Goal: Task Accomplishment & Management: Use online tool/utility

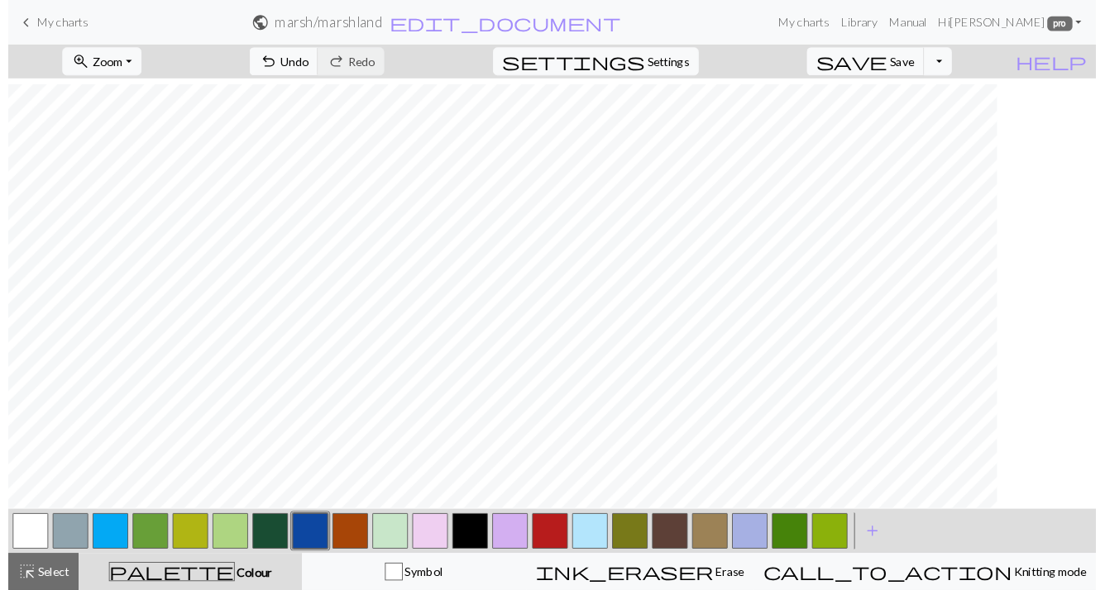
scroll to position [625, 0]
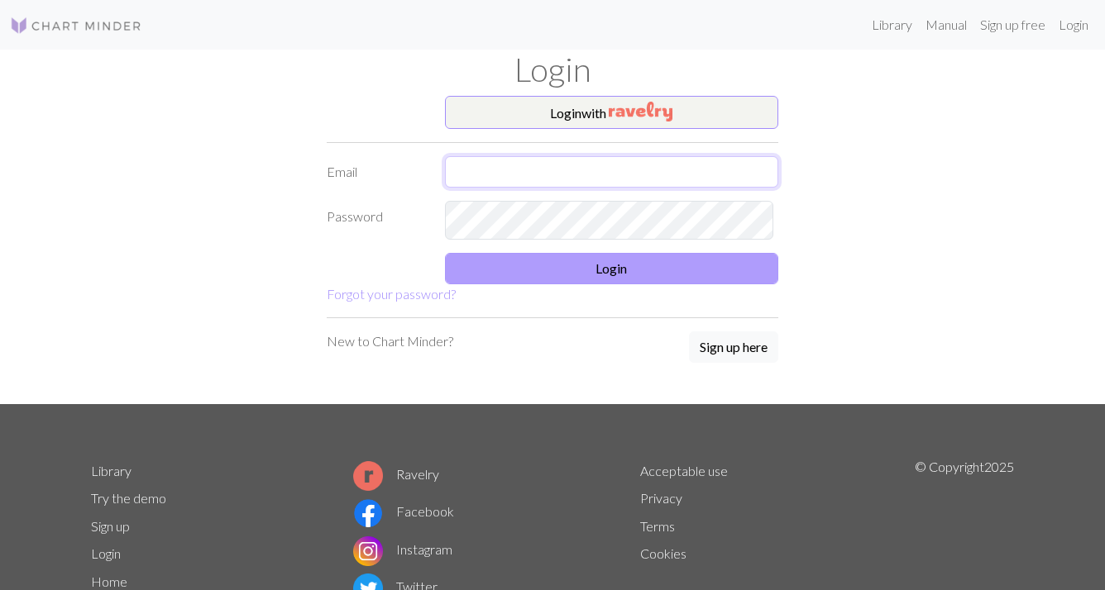
type input "[EMAIL_ADDRESS][DOMAIN_NAME]"
click at [574, 284] on button "Login" at bounding box center [612, 268] width 334 height 31
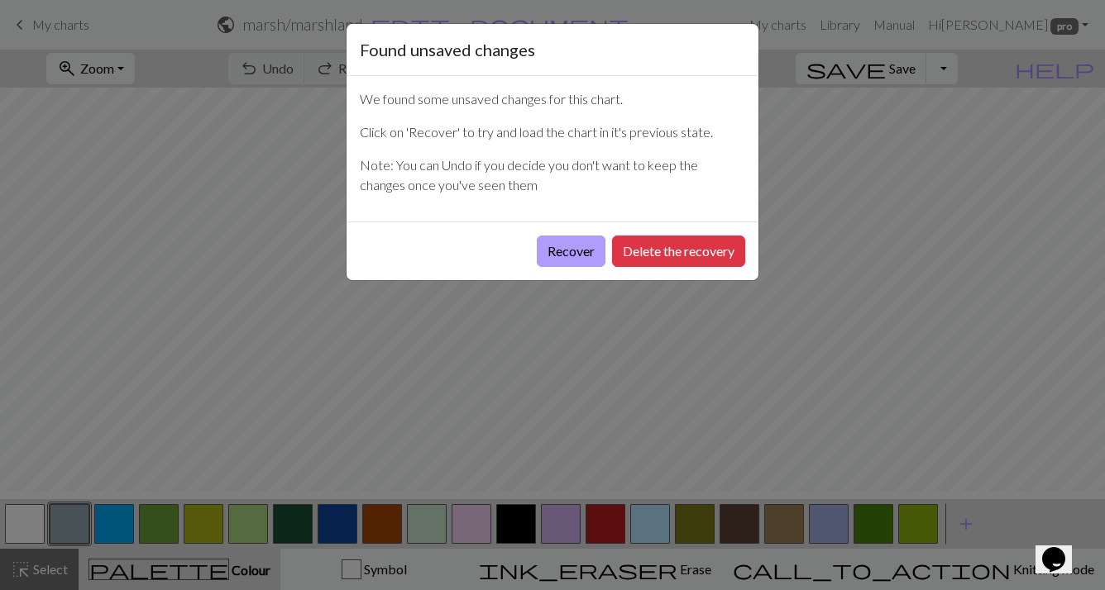
click at [537, 267] on button "Recover" at bounding box center [571, 251] width 69 height 31
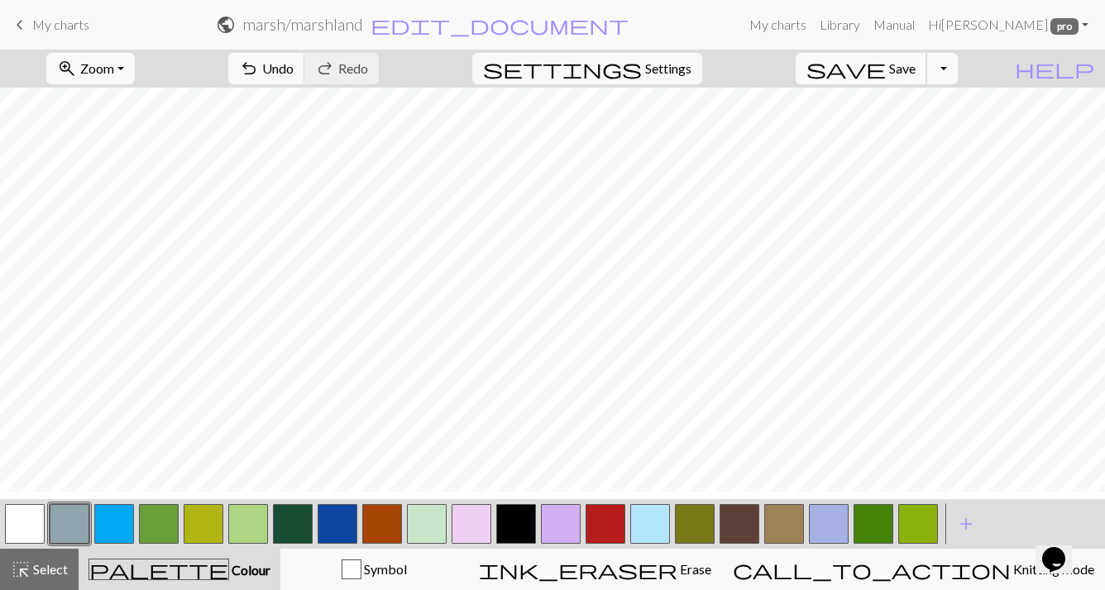
click at [915, 75] on span "Save" at bounding box center [902, 68] width 26 height 16
